Goal: Entertainment & Leisure: Consume media (video, audio)

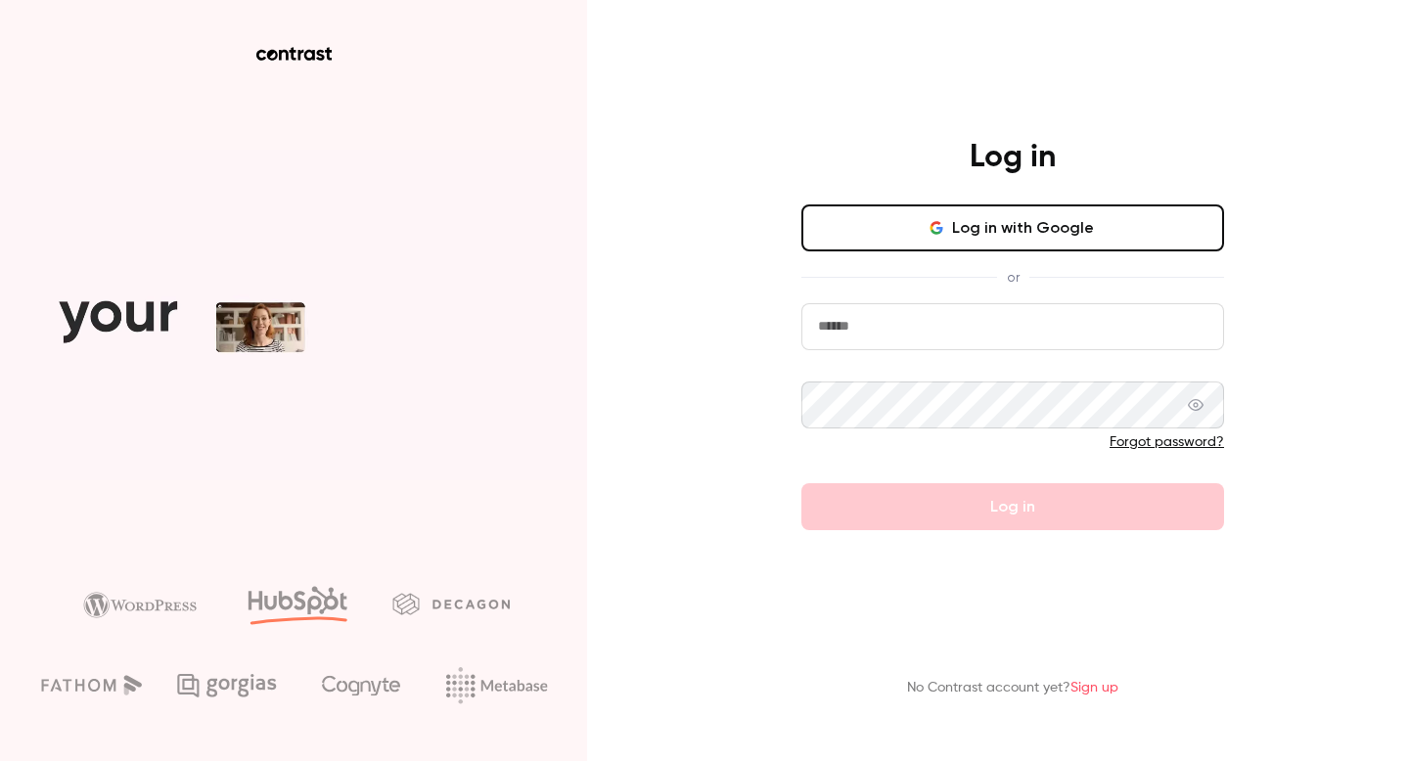
click at [1060, 222] on button "Log in with Google" at bounding box center [1012, 228] width 423 height 47
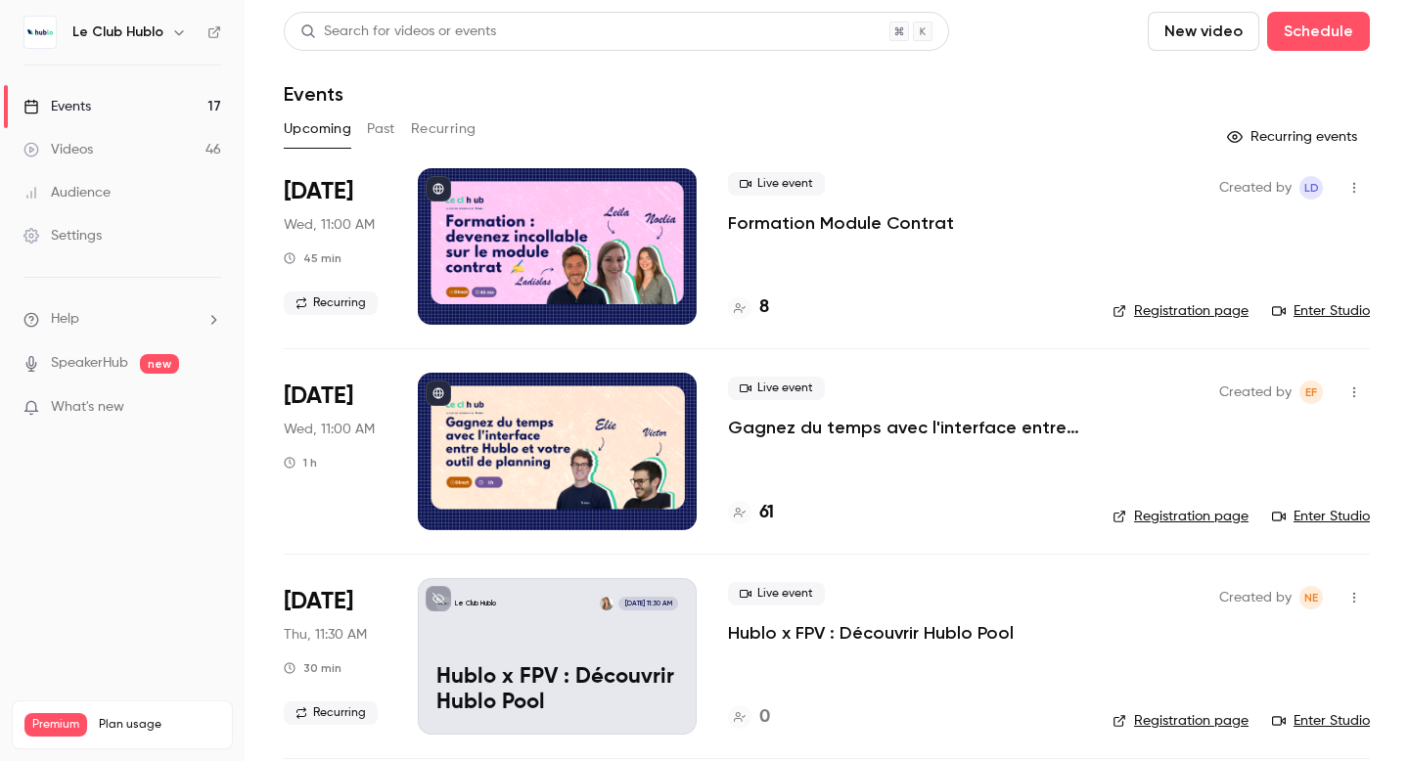
click at [383, 127] on button "Past" at bounding box center [381, 129] width 28 height 31
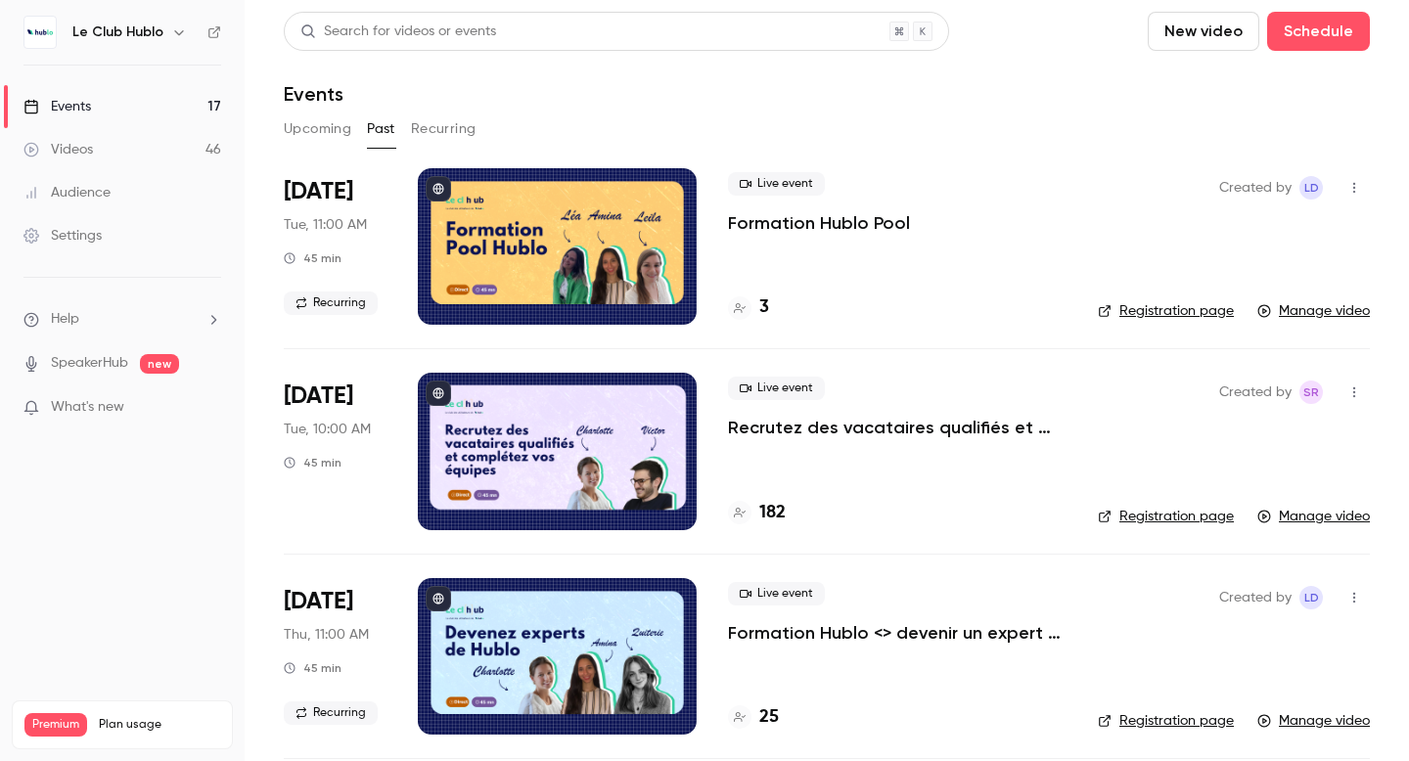
click at [901, 428] on p "Recrutez des vacataires qualifiés et complétez vos équipes" at bounding box center [897, 427] width 339 height 23
click at [641, 246] on div at bounding box center [557, 246] width 279 height 157
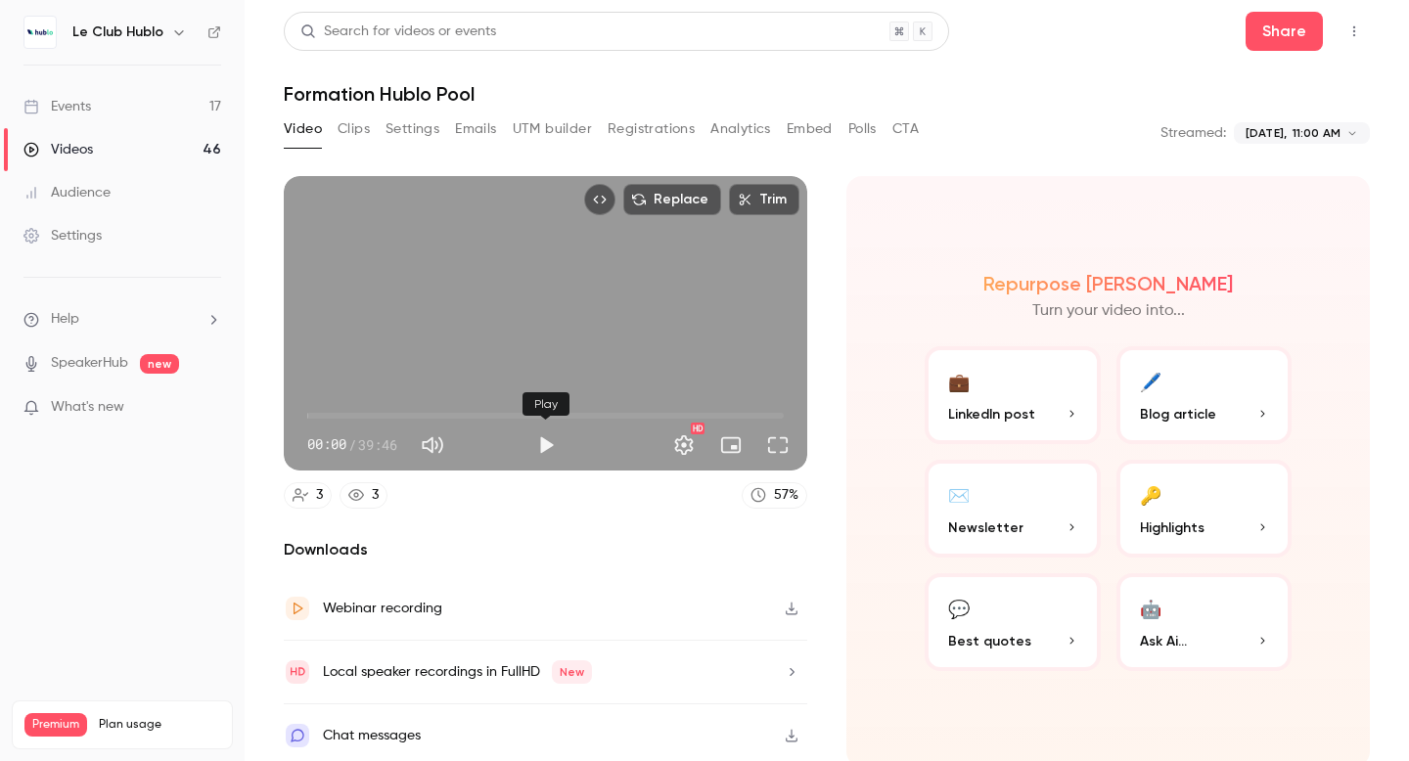
click at [543, 439] on button "Play" at bounding box center [546, 445] width 39 height 39
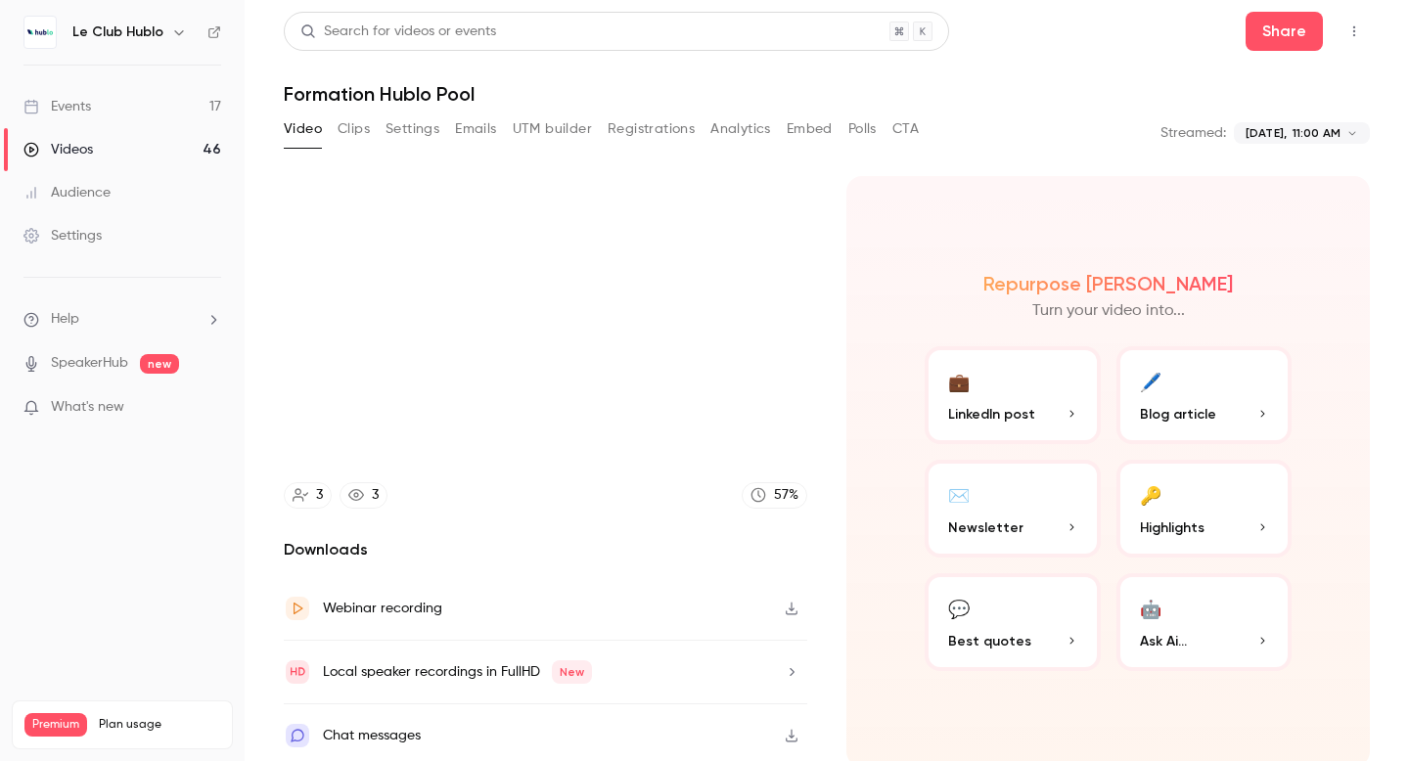
type input "*"
